Goal: Transaction & Acquisition: Purchase product/service

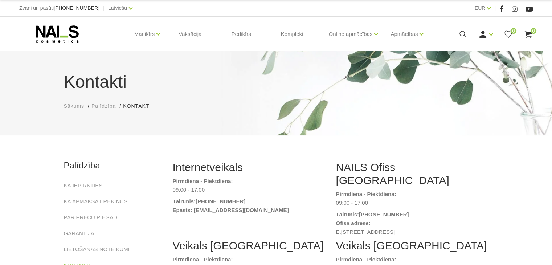
click at [49, 32] on use at bounding box center [57, 33] width 43 height 17
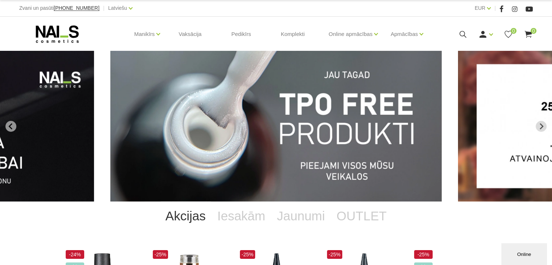
click at [212, 143] on img "1 of 13" at bounding box center [275, 126] width 331 height 151
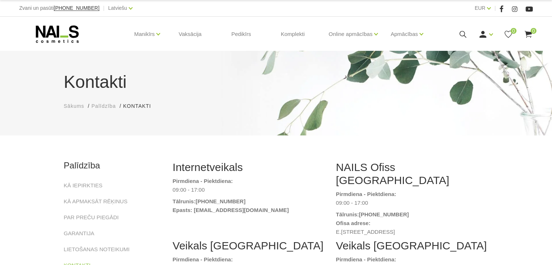
click at [62, 31] on icon at bounding box center [57, 34] width 76 height 18
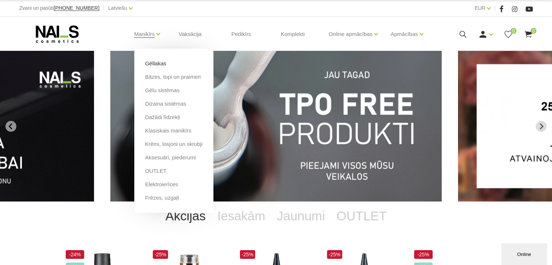
click at [153, 62] on link "Gēllakas" at bounding box center [155, 64] width 21 height 8
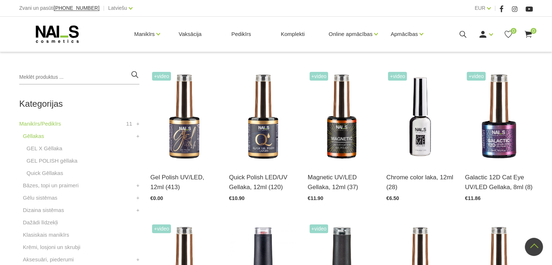
scroll to position [48, 0]
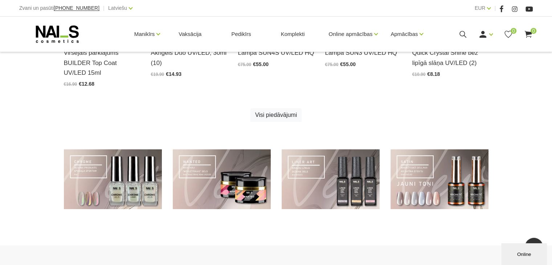
scroll to position [492, 0]
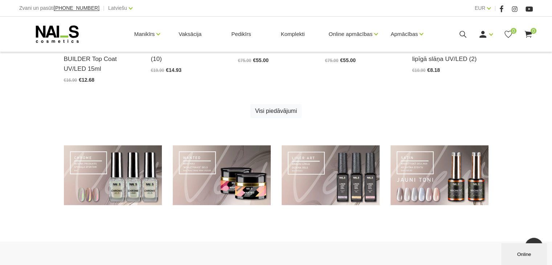
drag, startPoint x: 552, startPoint y: 169, endPoint x: 553, endPoint y: 188, distance: 19.3
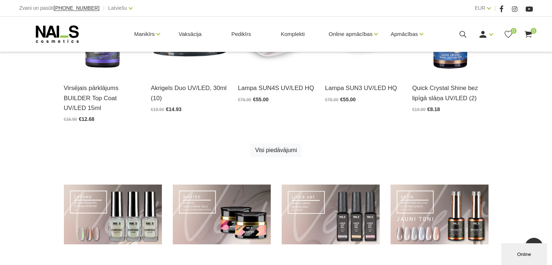
scroll to position [452, 0]
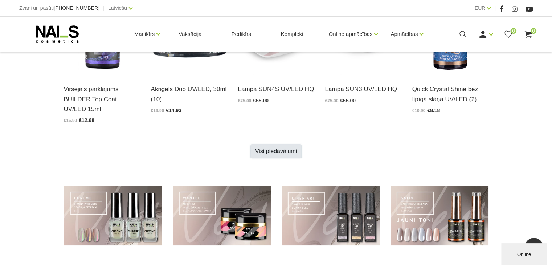
click at [275, 150] on link "Visi piedāvājumi" at bounding box center [275, 151] width 51 height 14
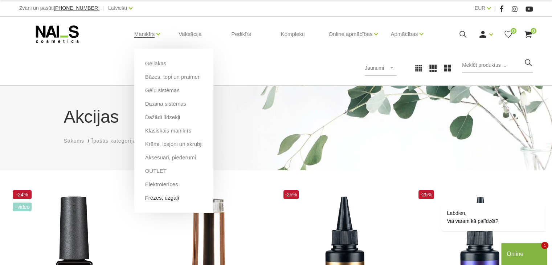
click at [155, 196] on link "Frēzes, uzgaļi" at bounding box center [162, 198] width 34 height 8
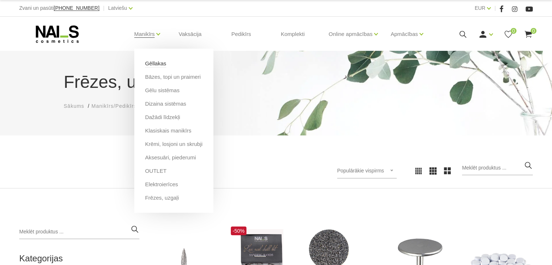
click at [150, 64] on link "Gēllakas" at bounding box center [155, 64] width 21 height 8
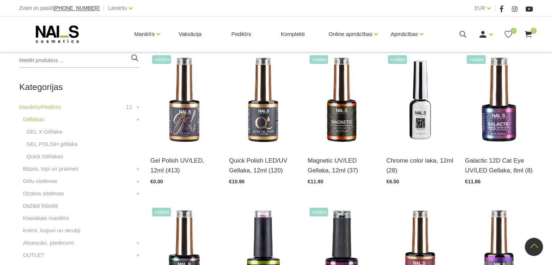
scroll to position [172, 0]
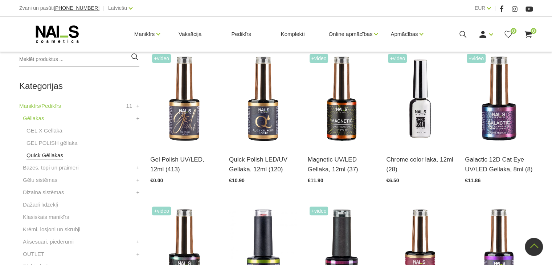
click at [30, 158] on link "Quick Gēllakas" at bounding box center [44, 155] width 37 height 9
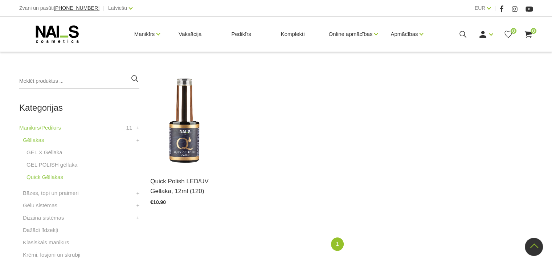
scroll to position [151, 0]
click at [41, 150] on link "GEL X Gēllaka" at bounding box center [44, 151] width 36 height 9
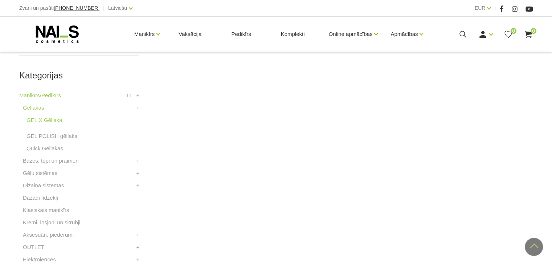
scroll to position [184, 0]
click at [37, 135] on link "GEL POLISH gēllaka" at bounding box center [51, 135] width 51 height 9
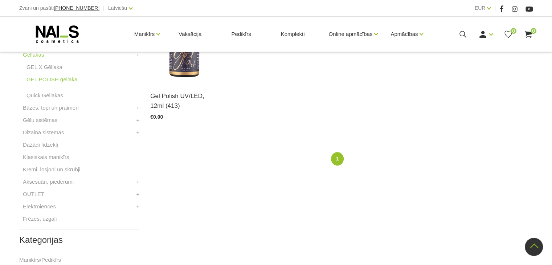
scroll to position [237, 0]
click at [33, 155] on link "Klasiskais manikīrs" at bounding box center [46, 156] width 46 height 9
